Goal: Task Accomplishment & Management: Manage account settings

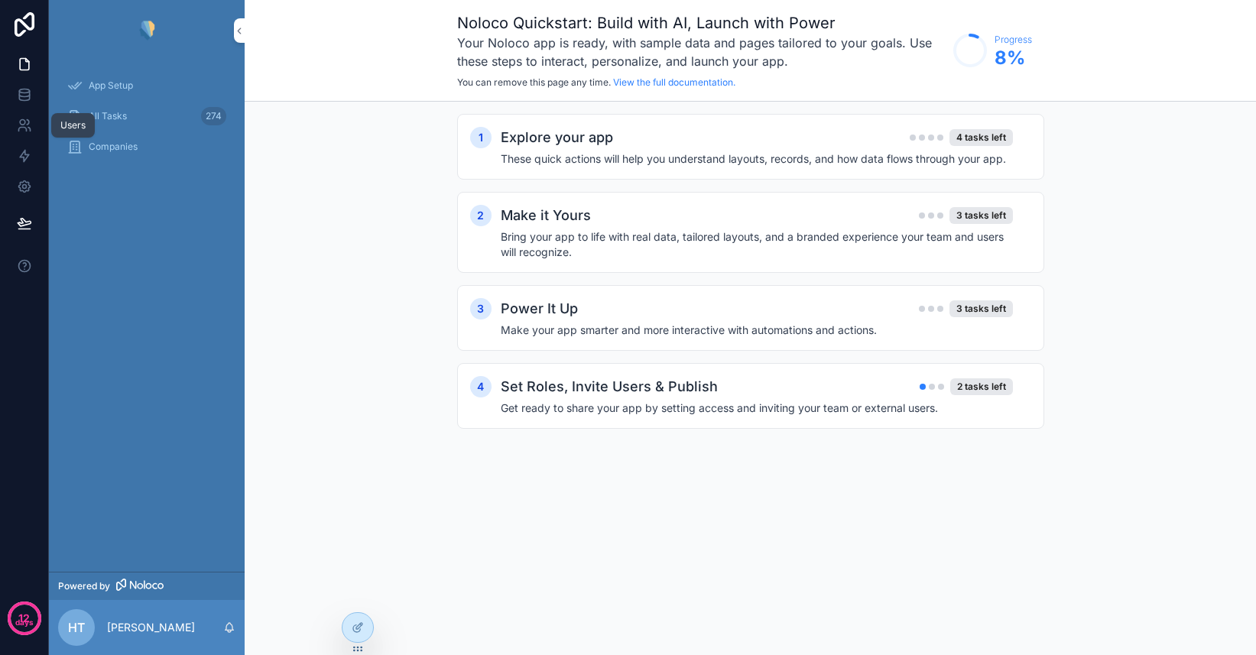
click at [26, 125] on icon at bounding box center [24, 125] width 15 height 15
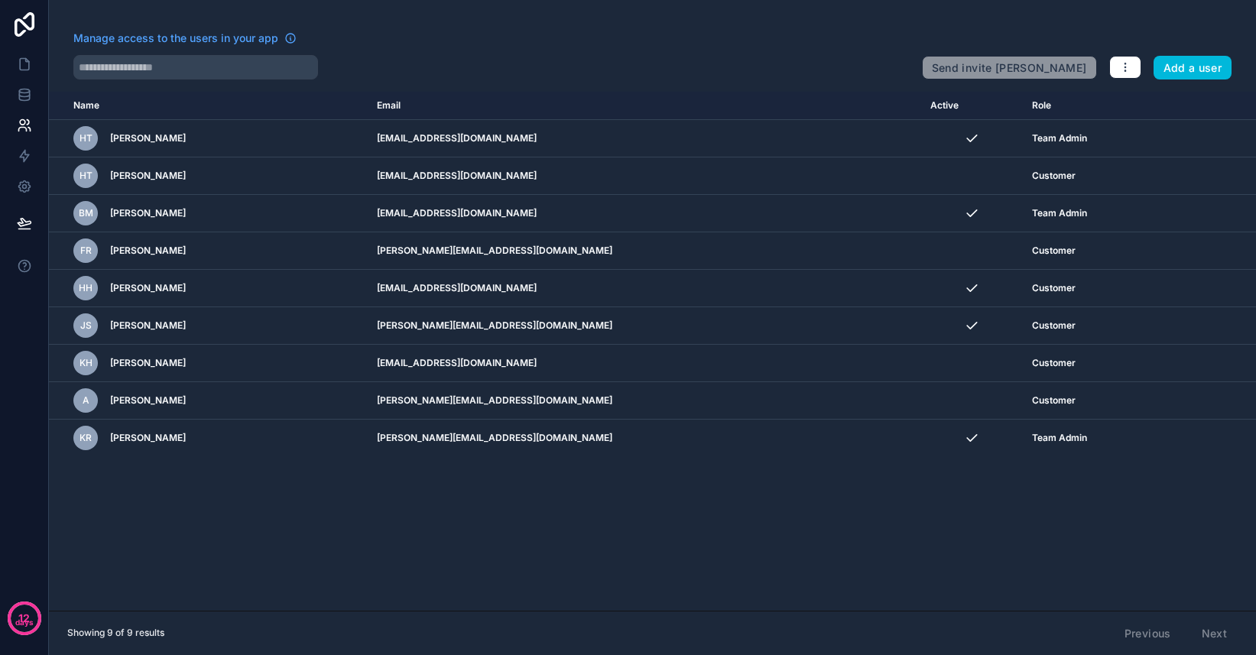
click at [0, 0] on icon "scrollable content" at bounding box center [0, 0] width 0 height 0
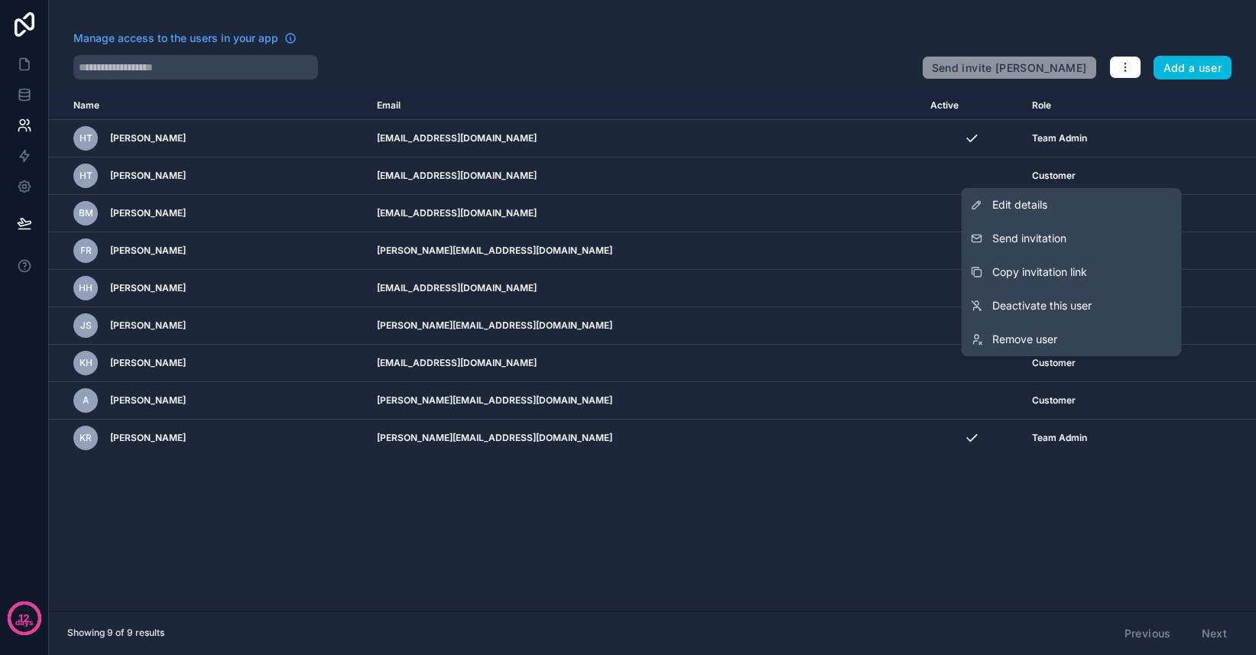
click at [814, 175] on td "[EMAIL_ADDRESS][DOMAIN_NAME]" at bounding box center [645, 175] width 554 height 37
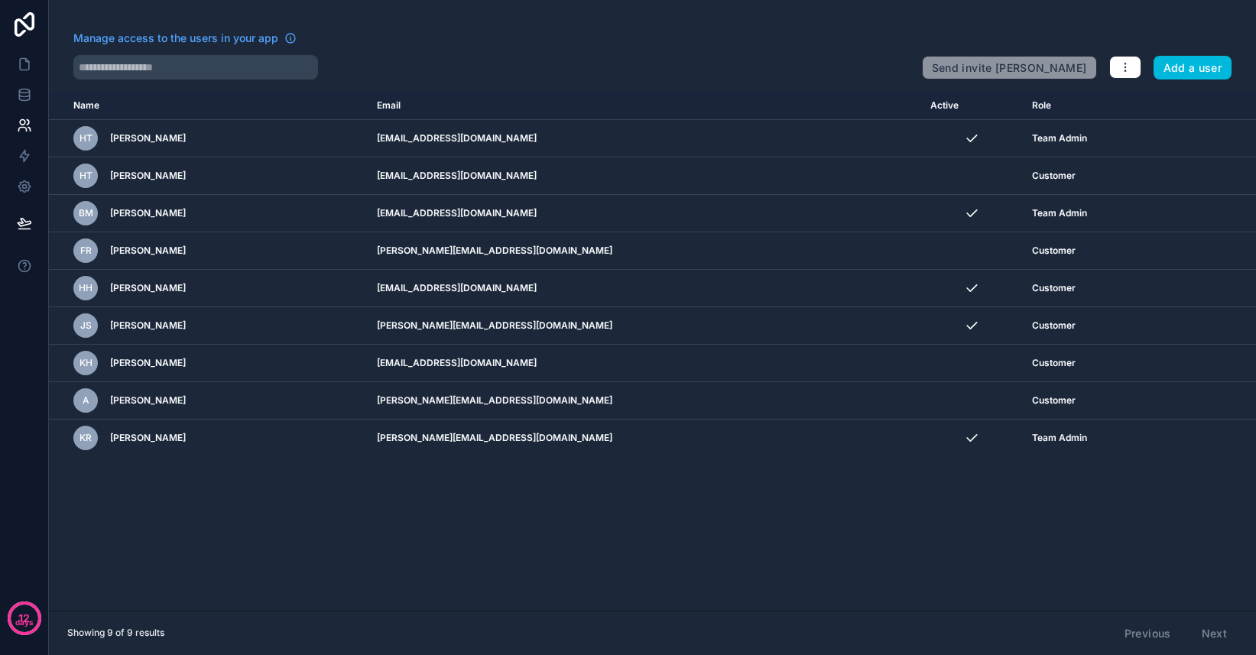
click at [0, 0] on icon "scrollable content" at bounding box center [0, 0] width 0 height 0
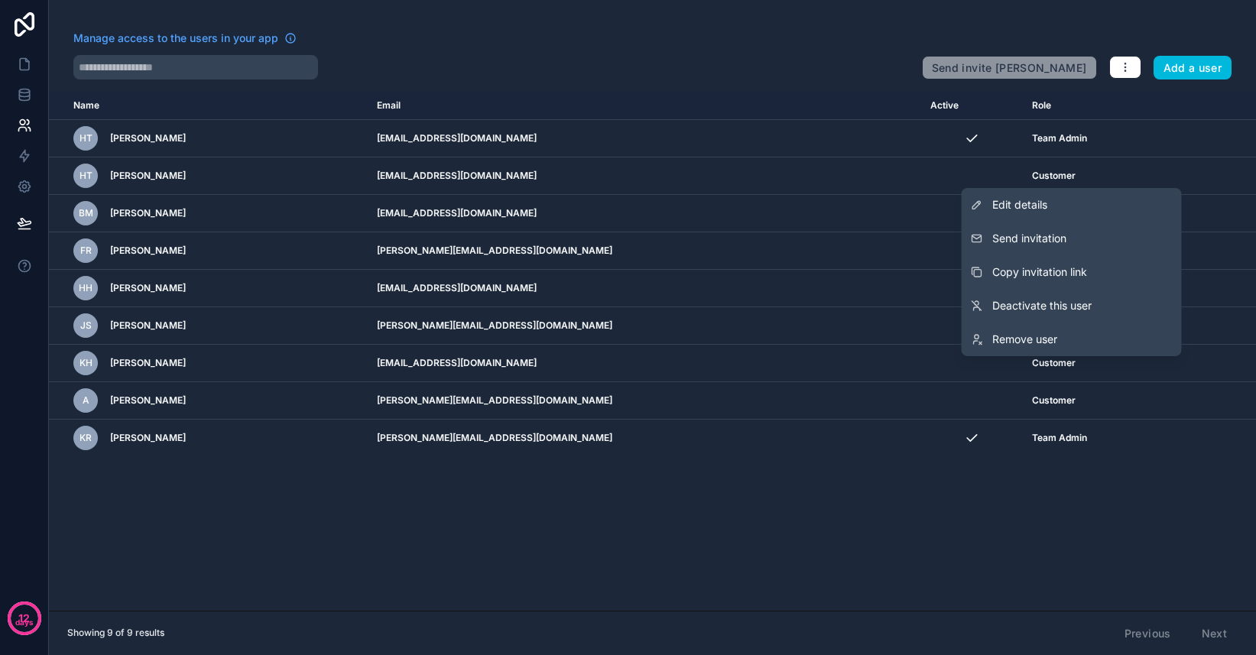
click at [1063, 337] on link "Remove user" at bounding box center [1072, 340] width 220 height 34
